Goal: Transaction & Acquisition: Purchase product/service

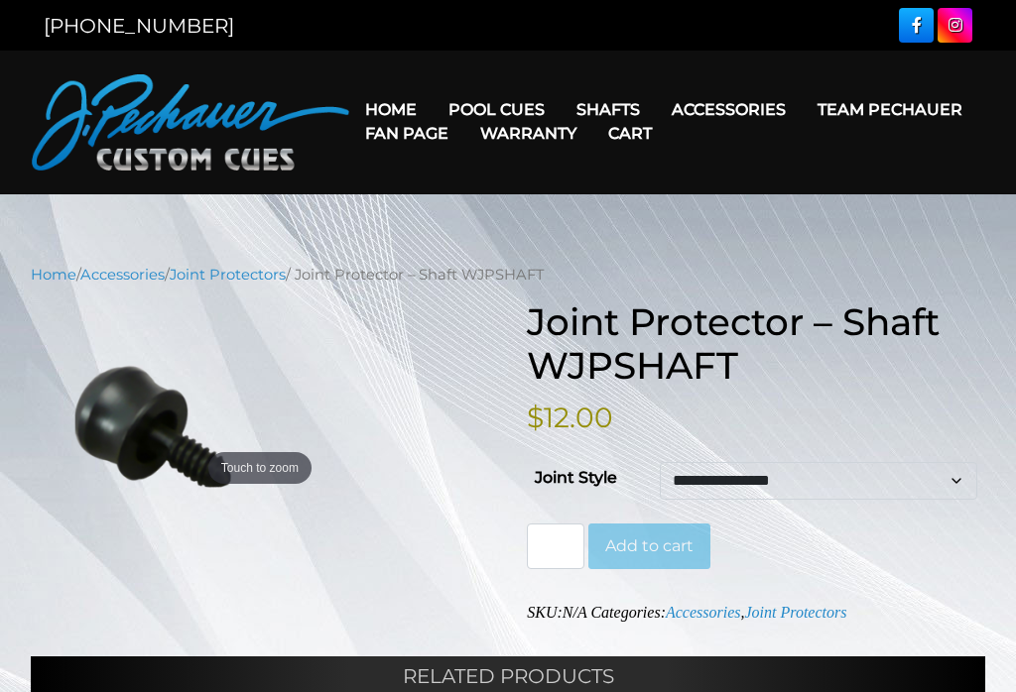
click at [464, 114] on link "Fan Page" at bounding box center [406, 133] width 115 height 51
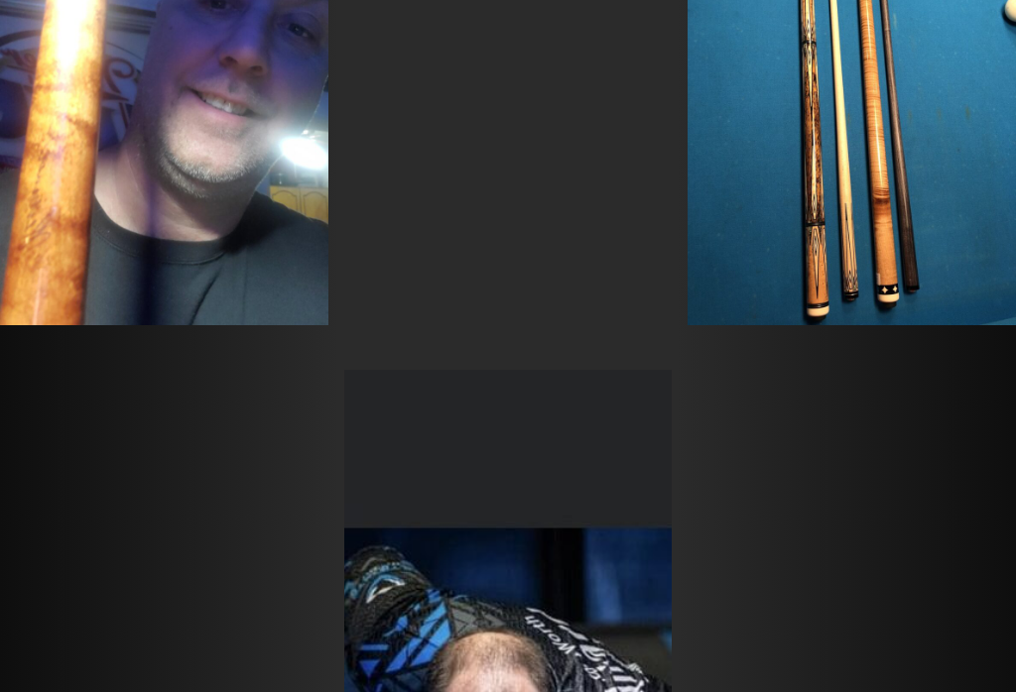
scroll to position [1088, 0]
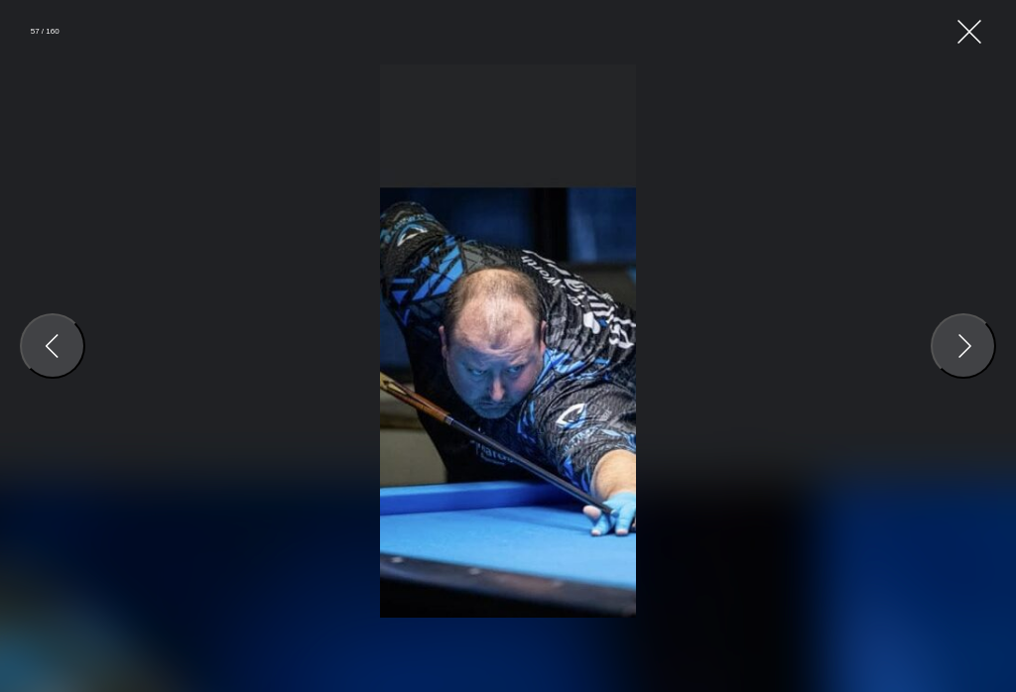
click at [962, 40] on button "Close Gallery" at bounding box center [969, 32] width 32 height 32
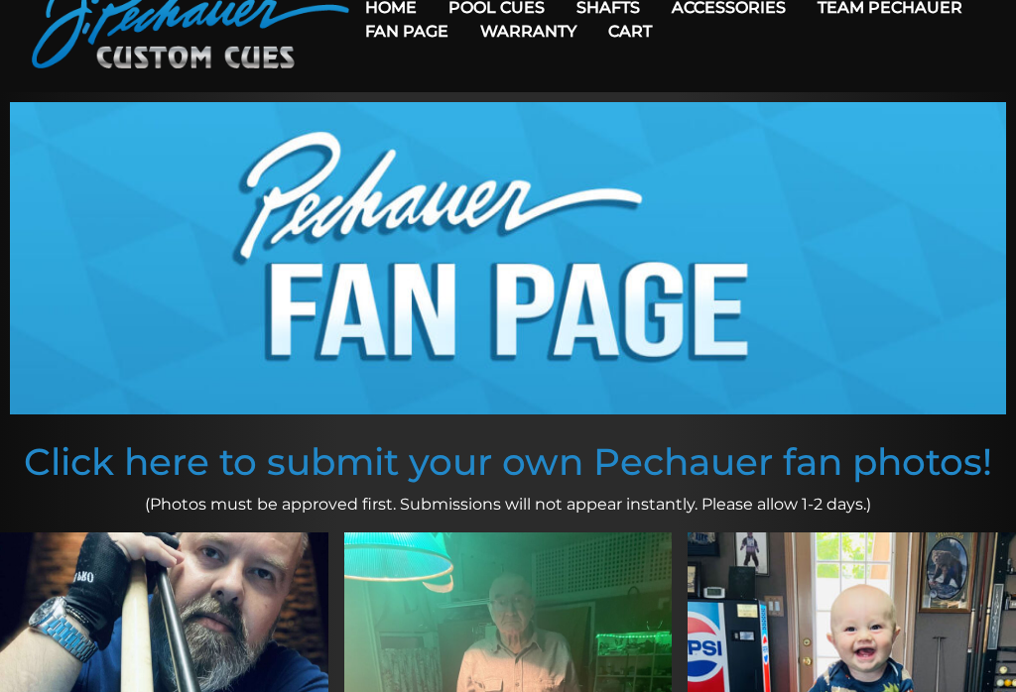
scroll to position [0, 0]
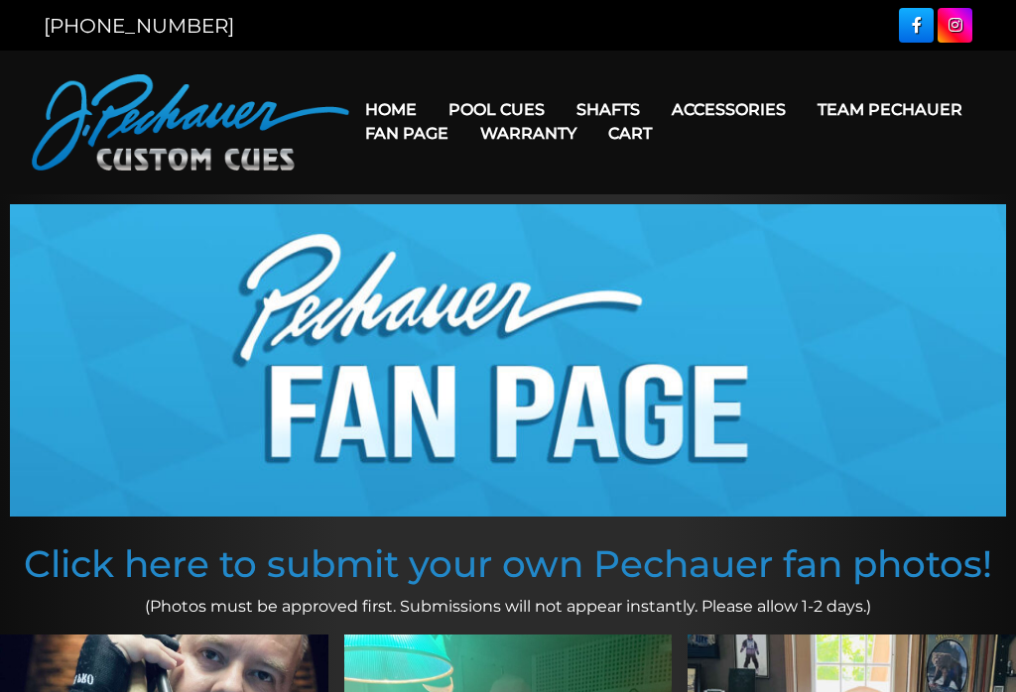
click at [464, 111] on link "Fan Page" at bounding box center [406, 133] width 115 height 51
click at [801, 111] on link "Team Pechauer" at bounding box center [889, 109] width 177 height 51
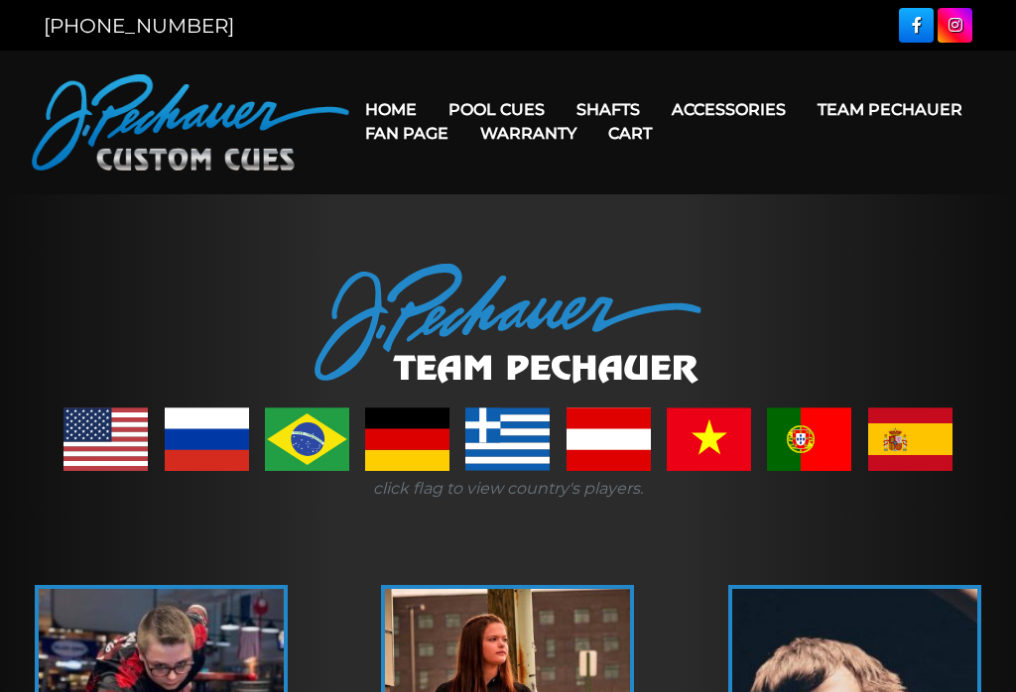
click at [739, 141] on link "Rogue 2 Carbon Fiber Shaft" at bounding box center [733, 138] width 342 height 28
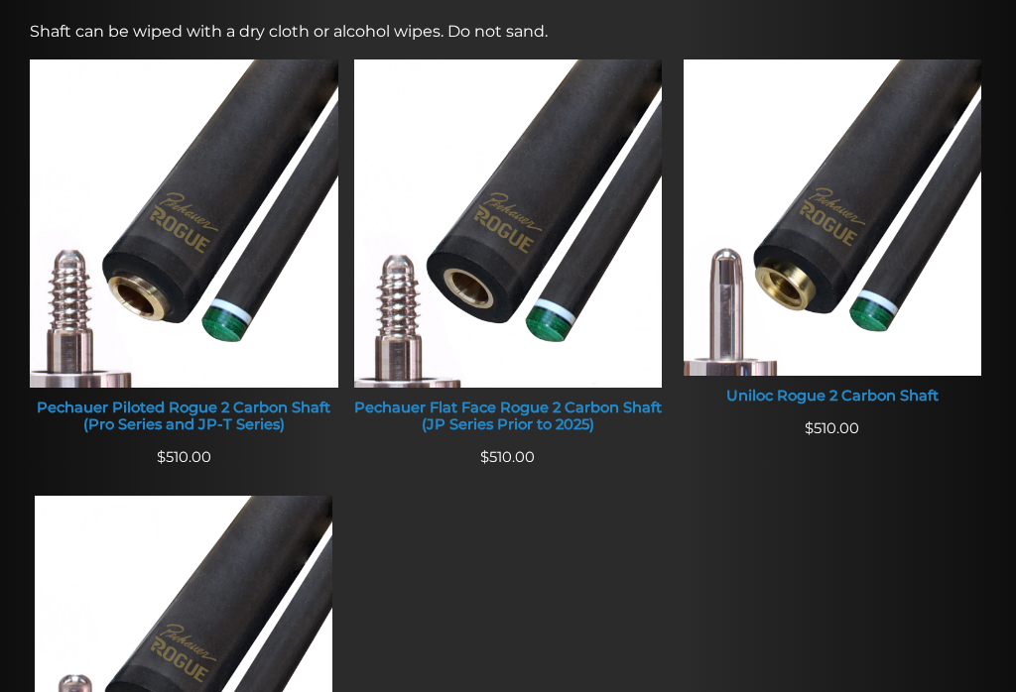
scroll to position [800, 0]
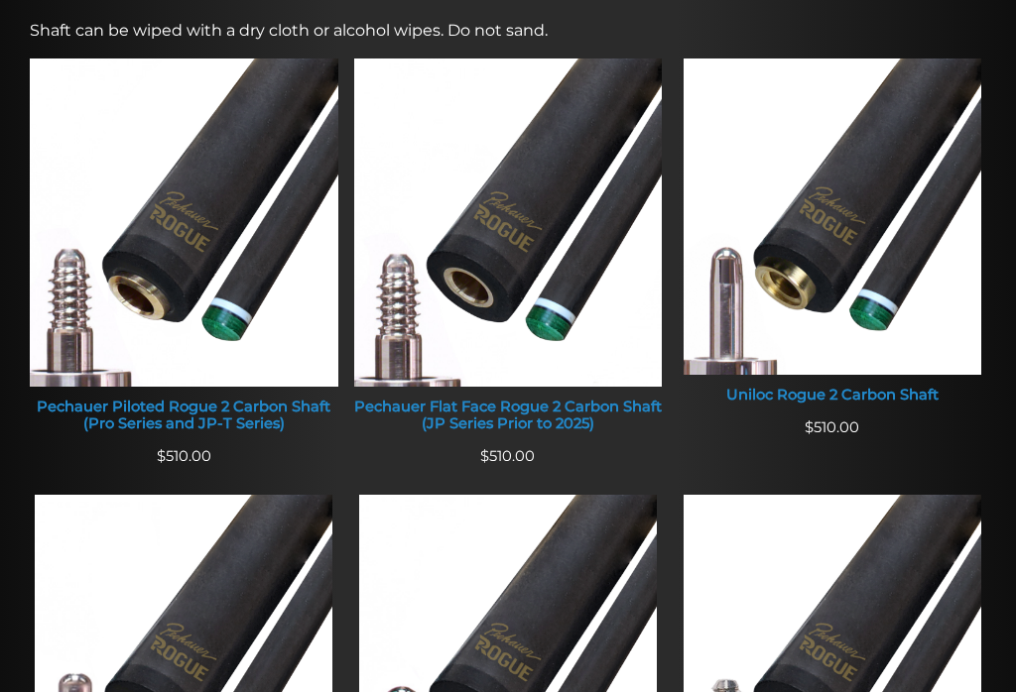
click at [89, 413] on div "Pechauer Piloted Rogue 2 Carbon Shaft (Pro Series and JP-T Series)" at bounding box center [184, 416] width 308 height 35
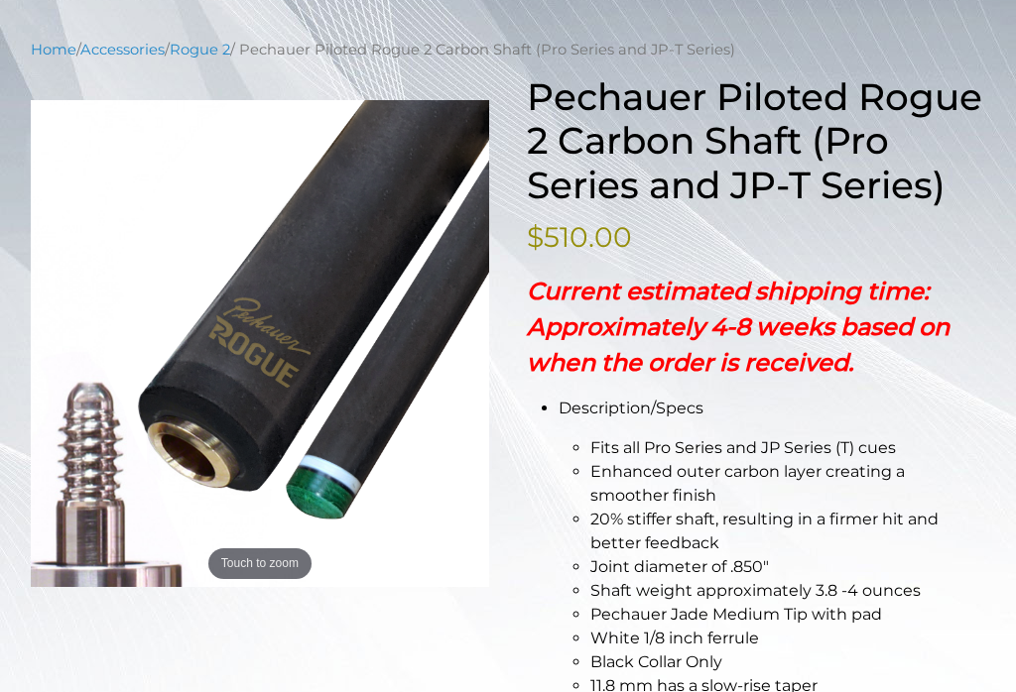
scroll to position [222, 0]
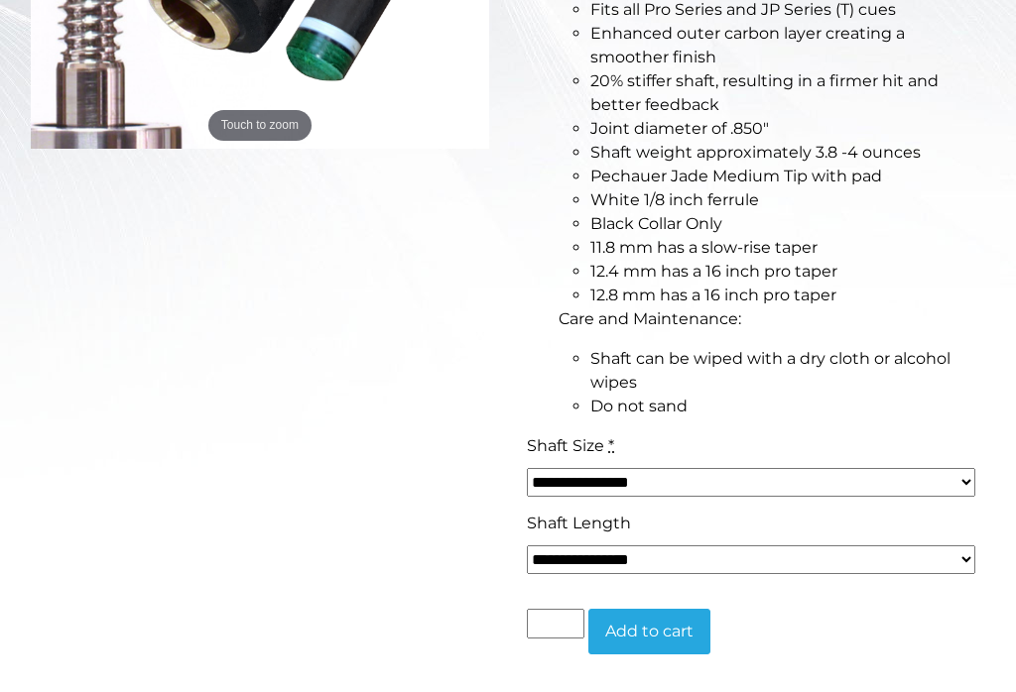
click at [916, 472] on select "**********" at bounding box center [751, 483] width 448 height 29
select select "*****"
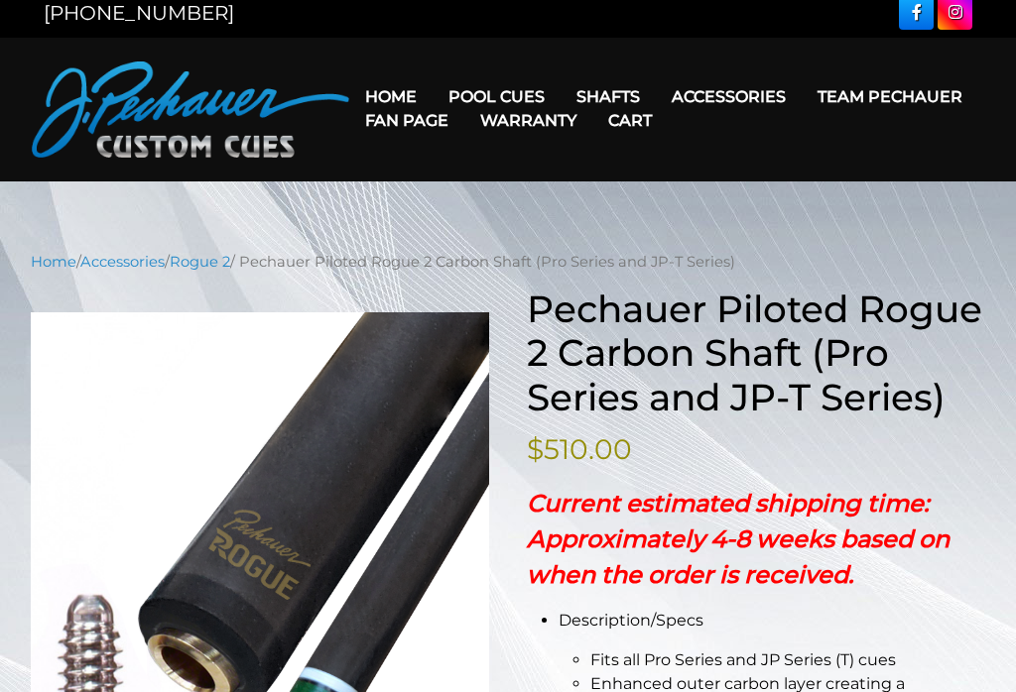
scroll to position [0, 0]
